Goal: Transaction & Acquisition: Purchase product/service

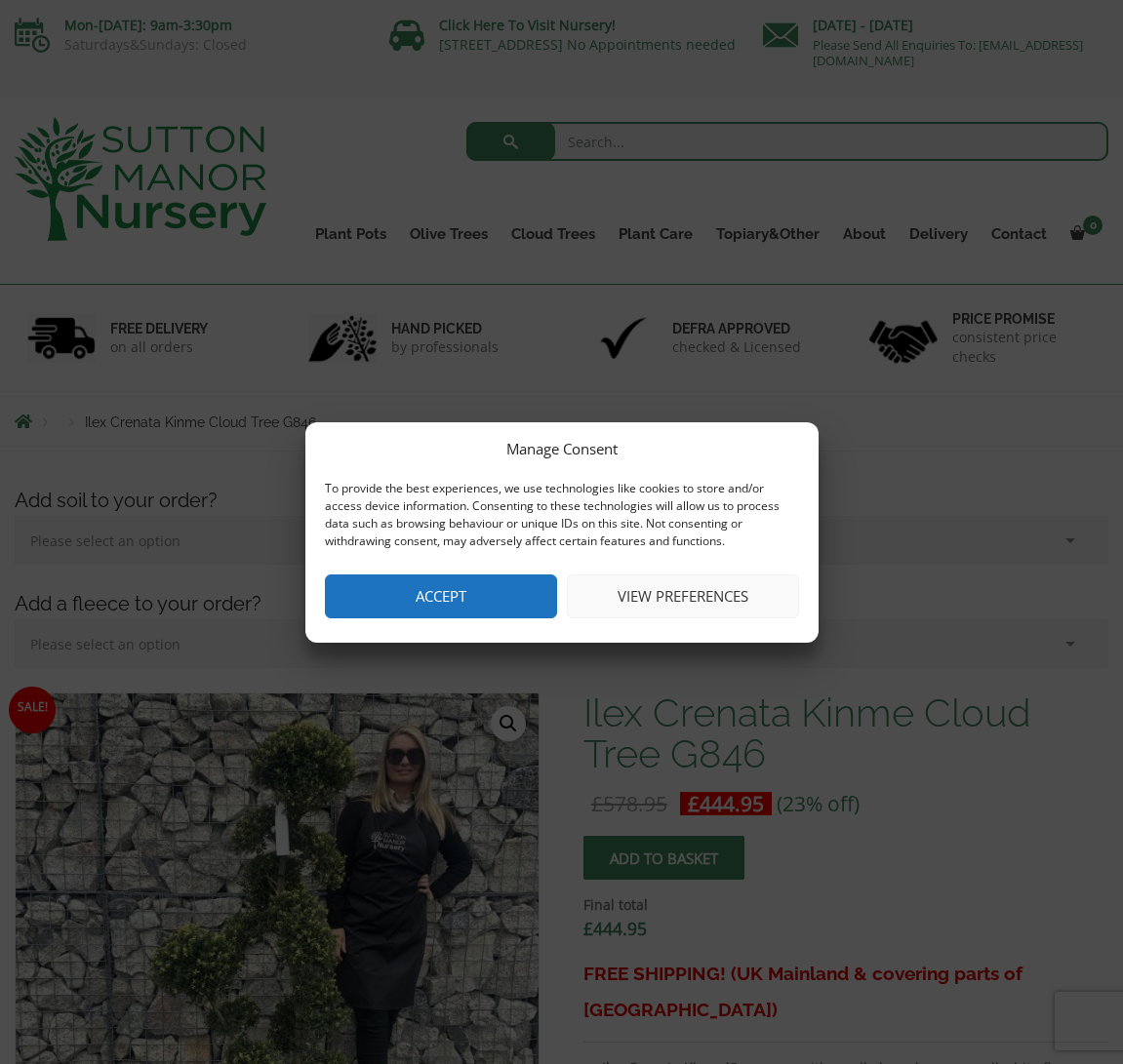
click at [428, 591] on button "Accept" at bounding box center [440, 596] width 232 height 44
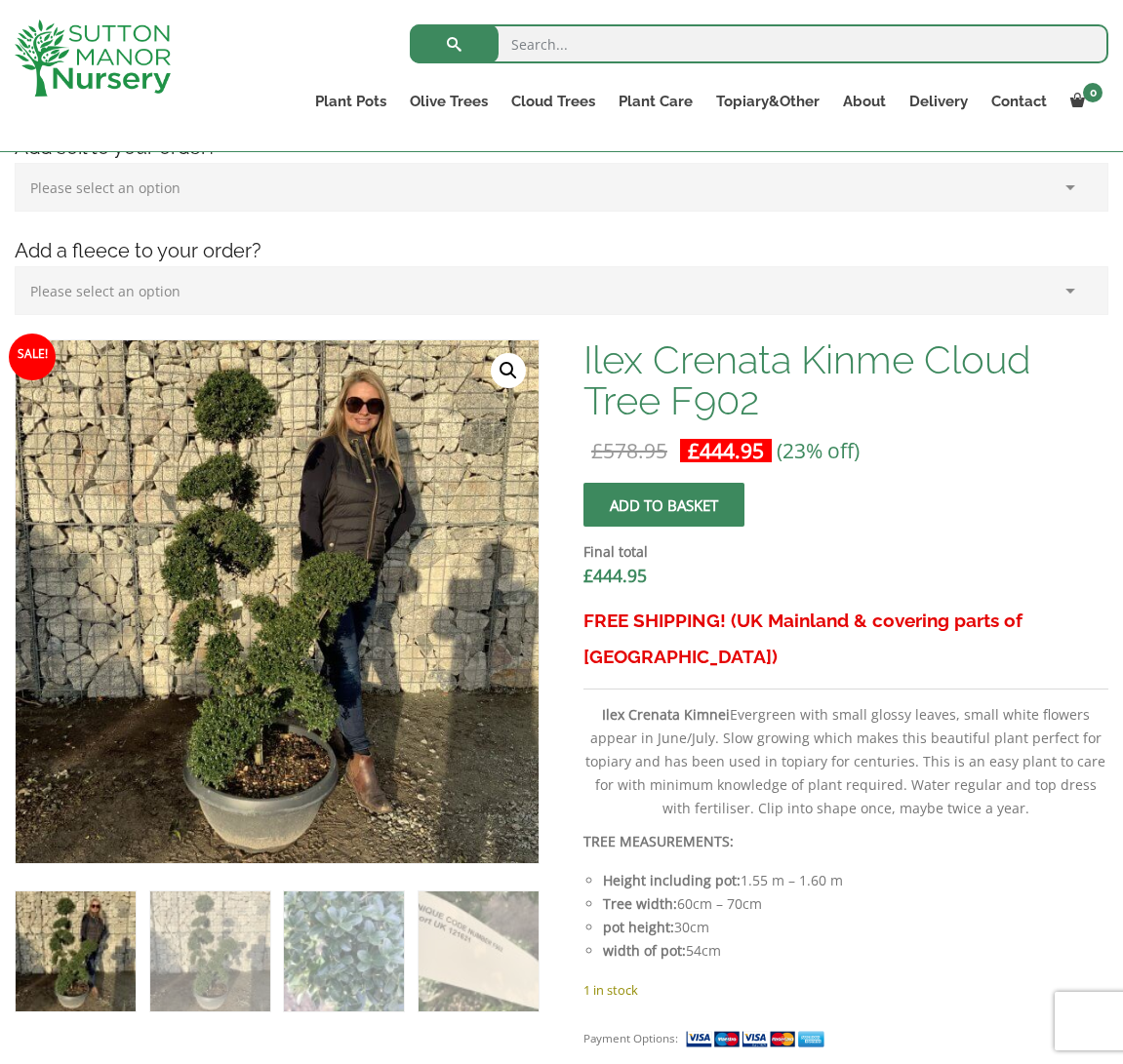
scroll to position [366, 0]
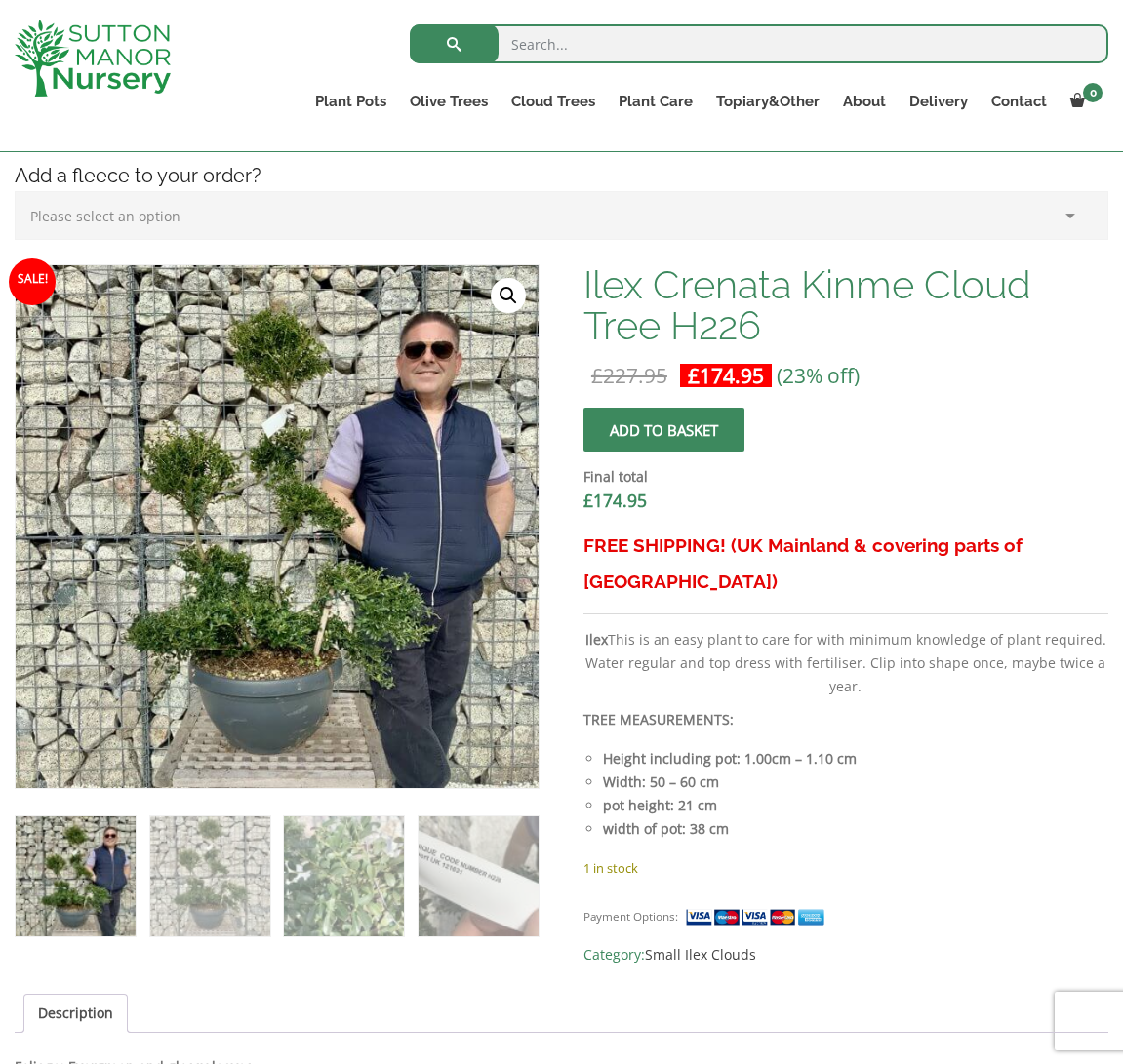
scroll to position [396, 0]
